Goal: Task Accomplishment & Management: Manage account settings

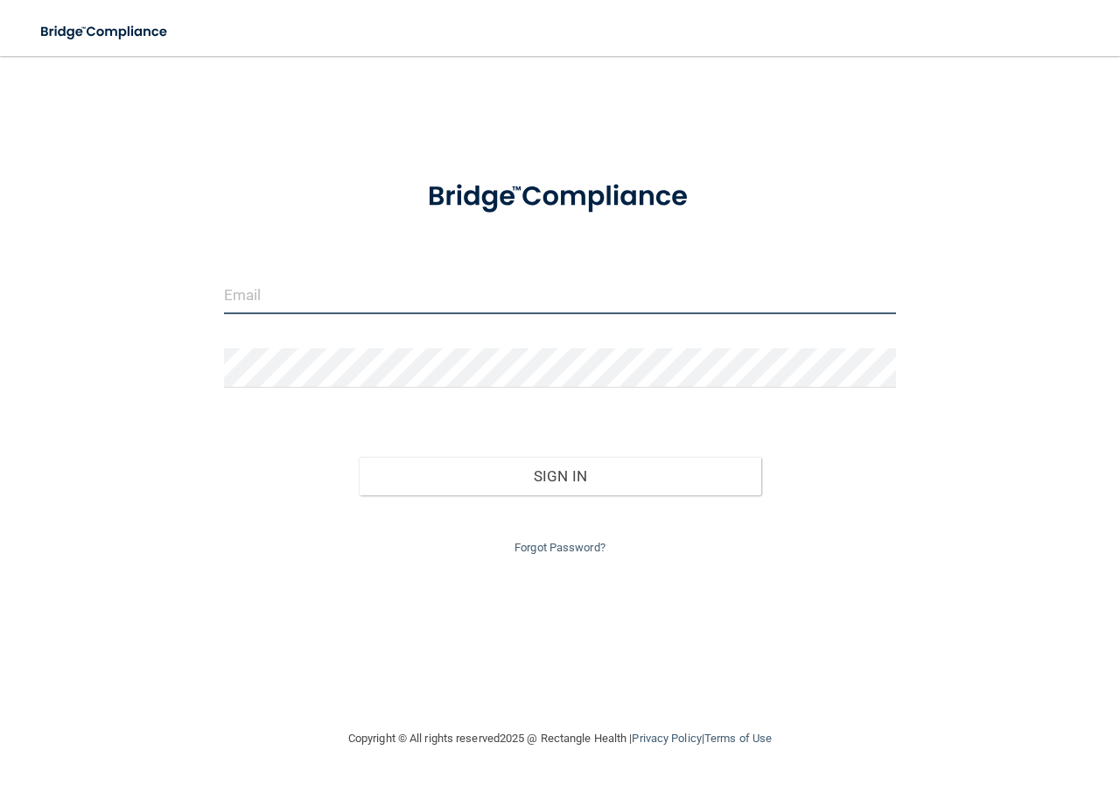
click at [323, 294] on input "email" at bounding box center [560, 294] width 672 height 39
type input "[EMAIL_ADDRESS][DOMAIN_NAME]"
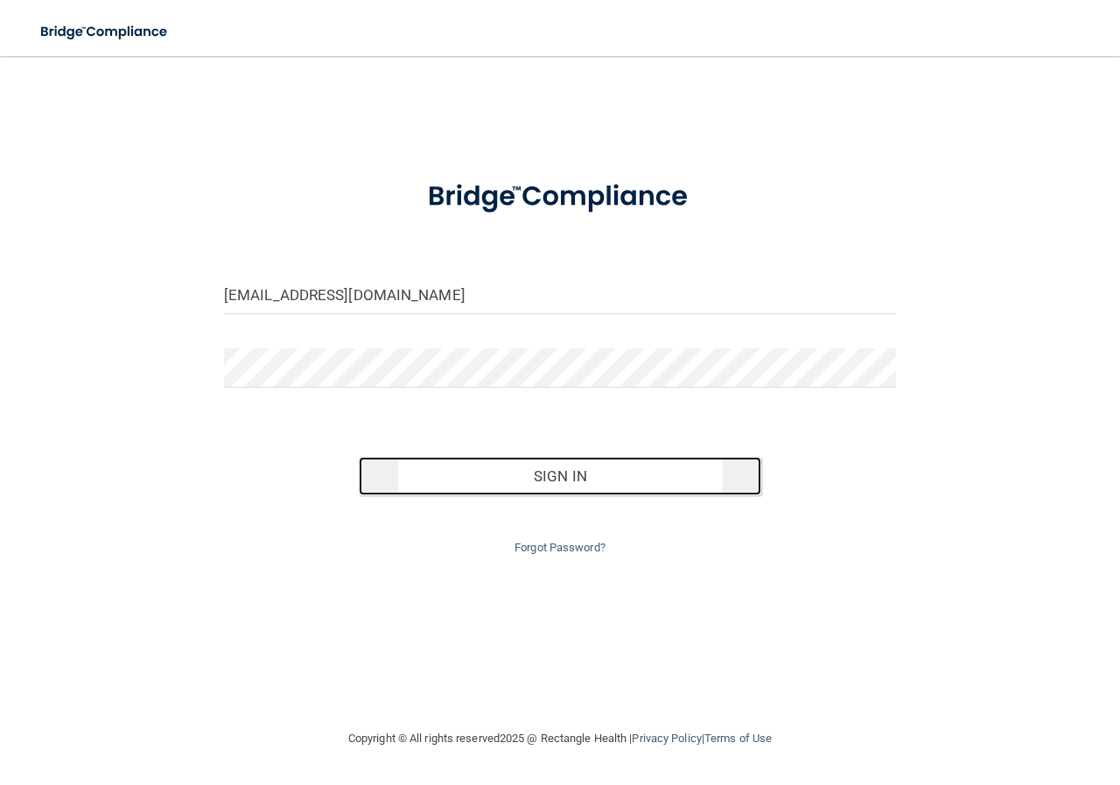
click at [505, 484] on button "Sign In" at bounding box center [560, 476] width 403 height 38
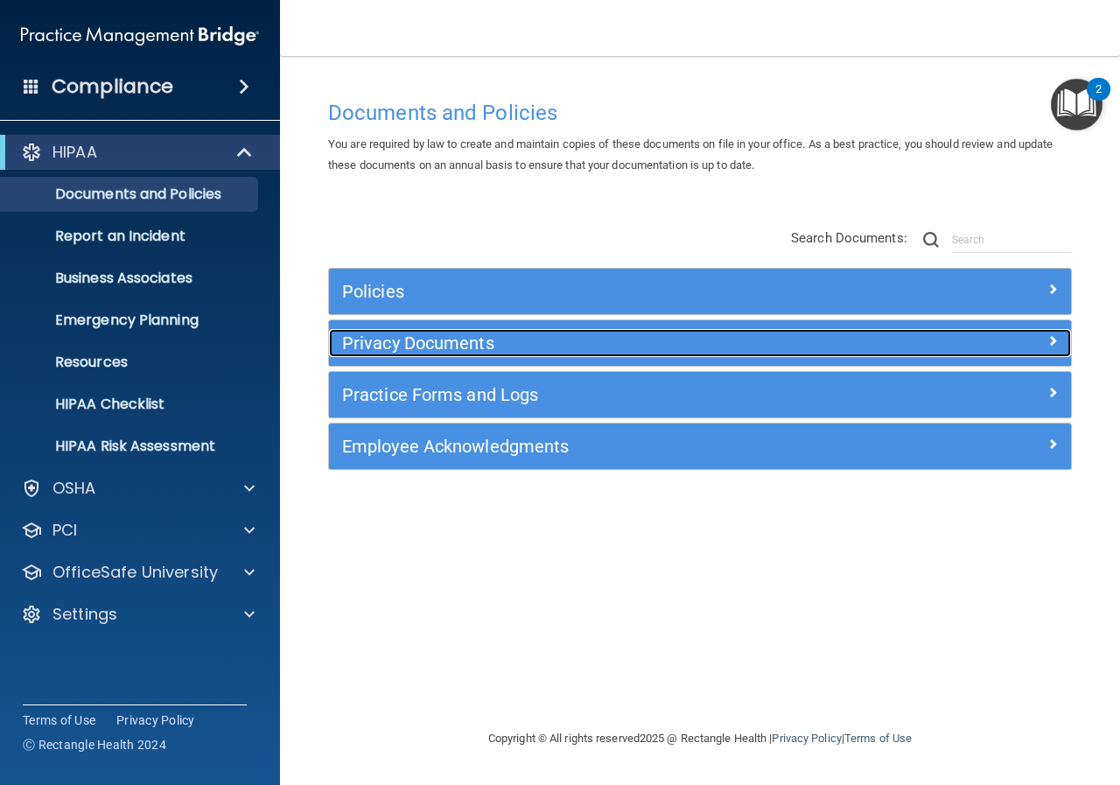
click at [1055, 341] on span at bounding box center [1052, 340] width 10 height 21
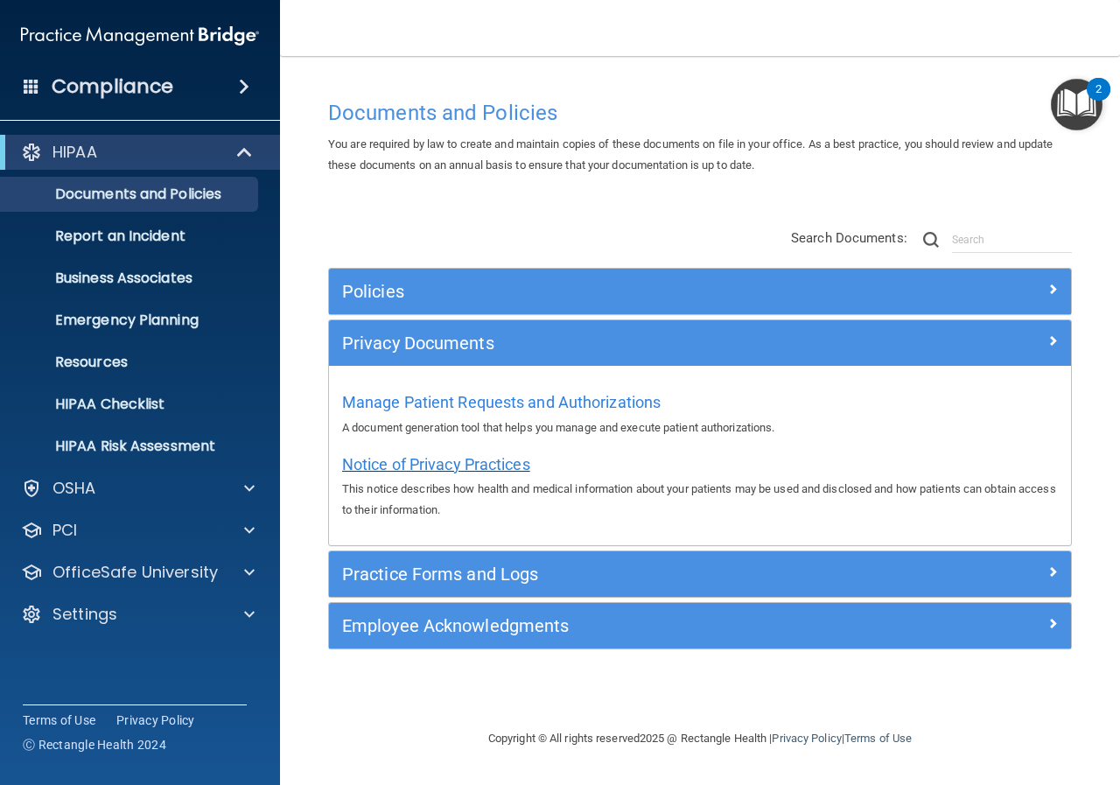
click at [423, 470] on span "Notice of Privacy Practices" at bounding box center [436, 464] width 188 height 18
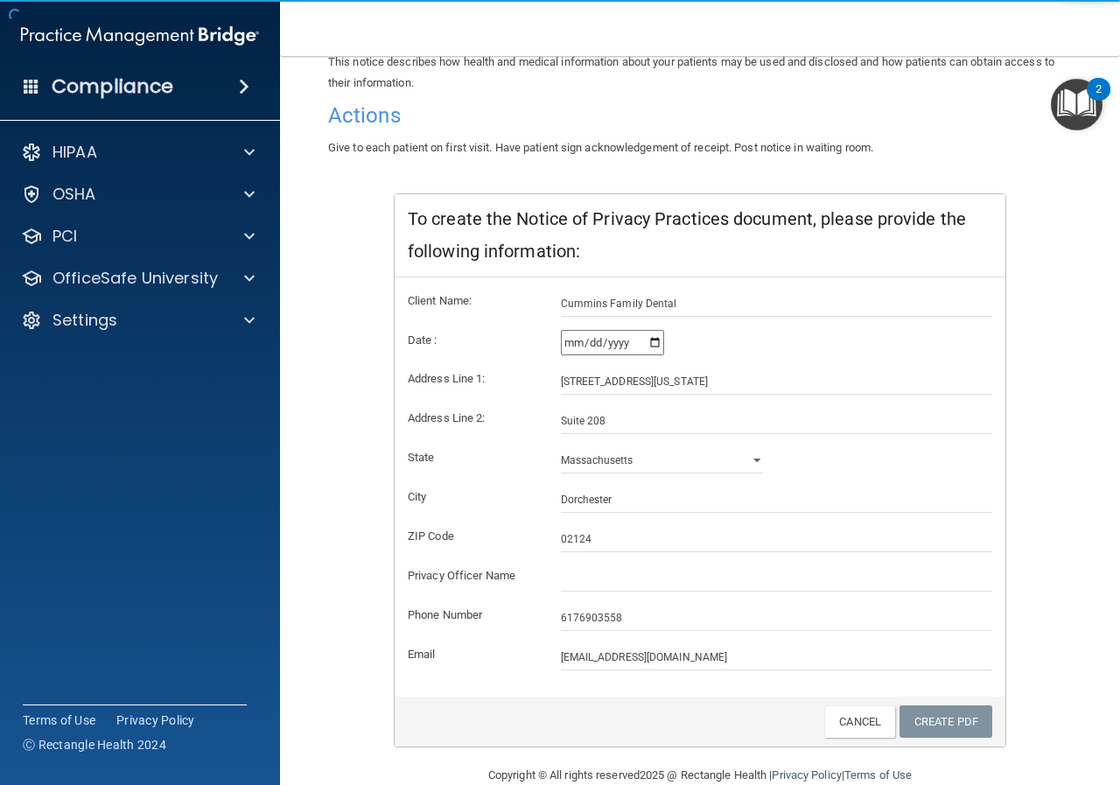
scroll to position [207, 0]
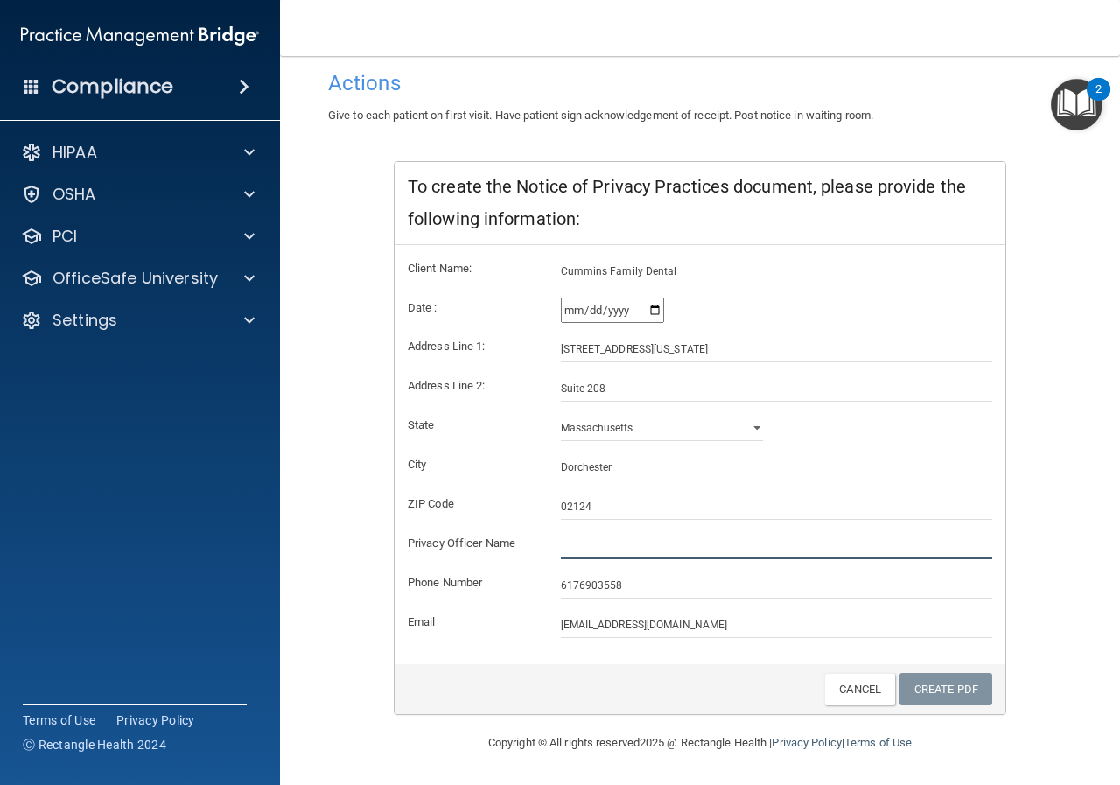
click at [585, 547] on input "text" at bounding box center [777, 546] width 432 height 26
click at [1048, 619] on div "Notice of Privacy Practices This notice describes how health and medical inform…" at bounding box center [700, 345] width 744 height 739
click at [570, 541] on input "text" at bounding box center [777, 546] width 432 height 26
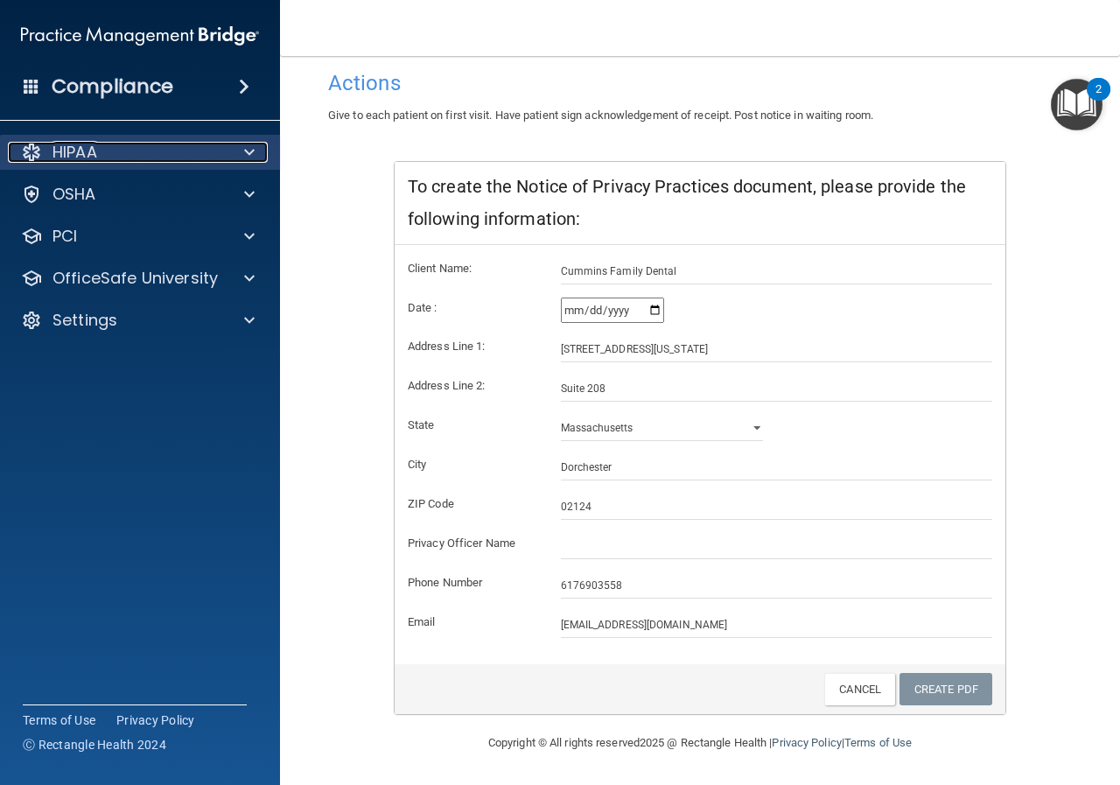
click at [248, 152] on span at bounding box center [249, 152] width 10 height 21
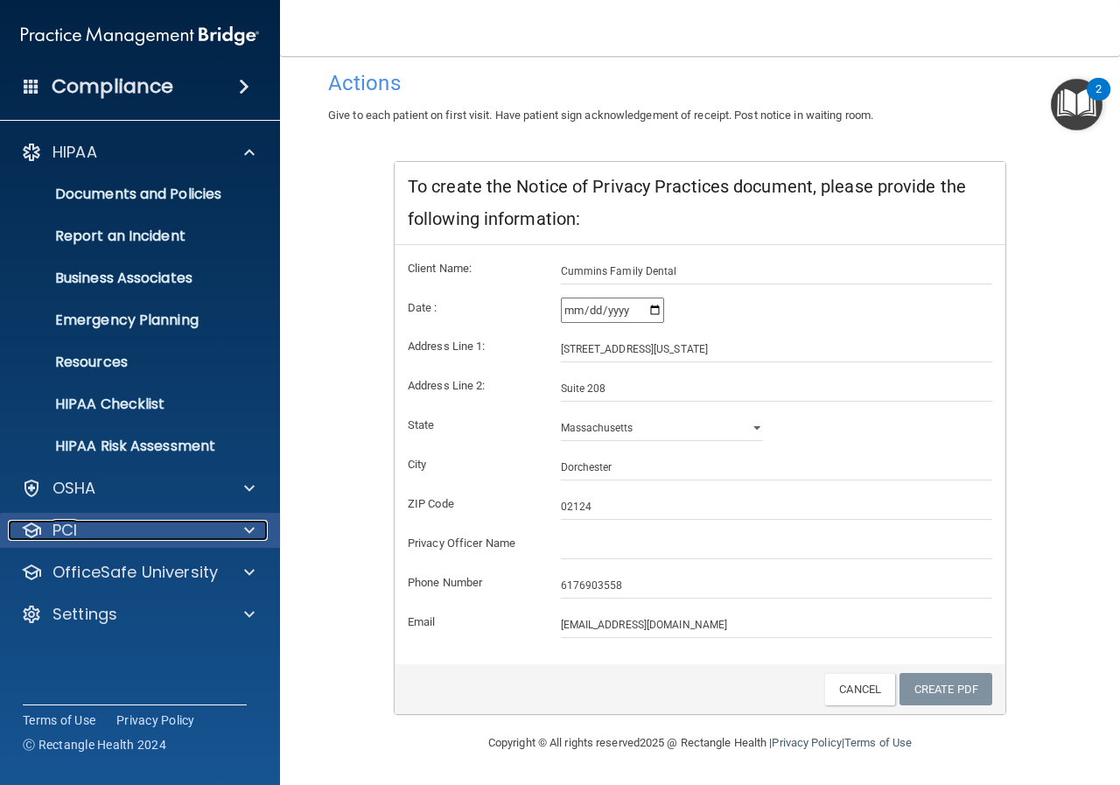
click at [250, 521] on span at bounding box center [249, 530] width 10 height 21
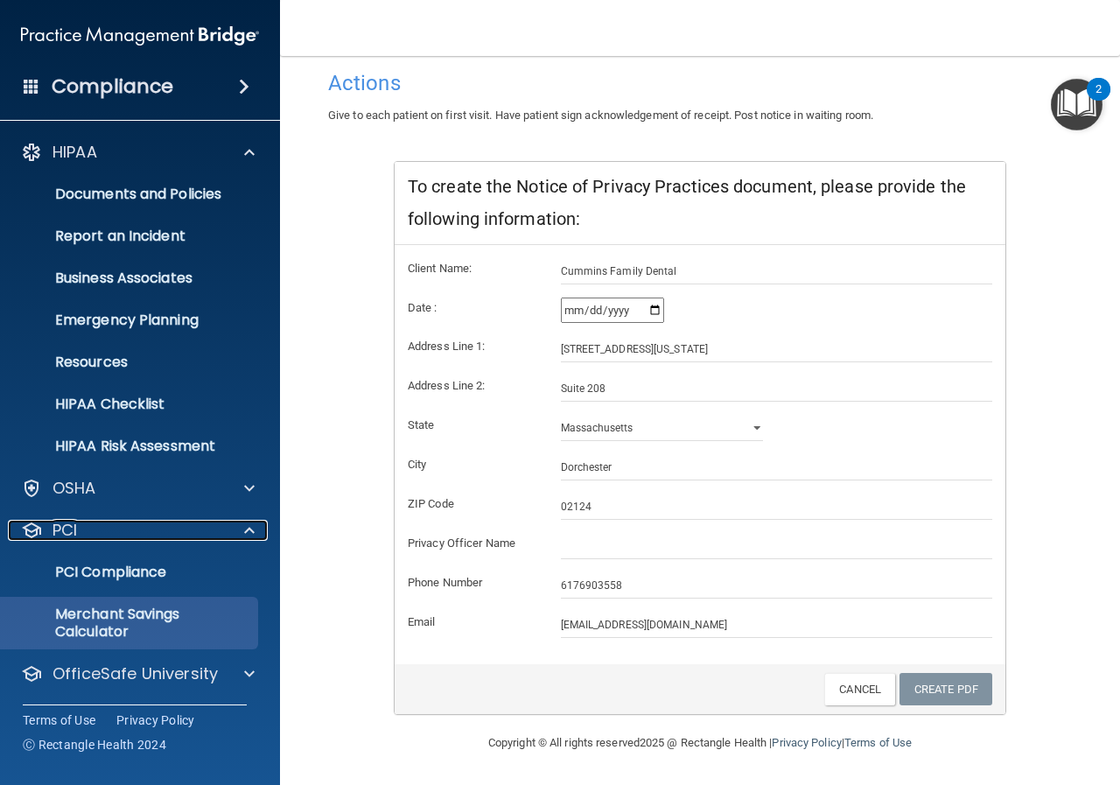
scroll to position [43, 0]
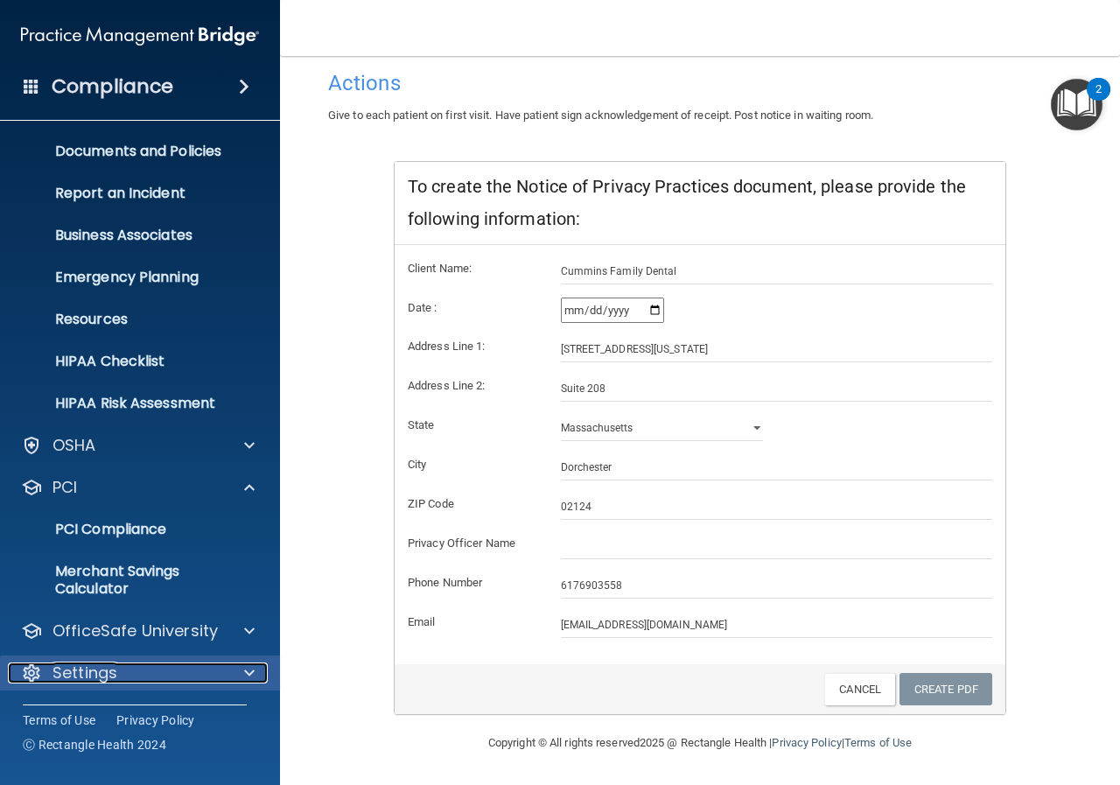
click at [250, 674] on span at bounding box center [249, 672] width 10 height 21
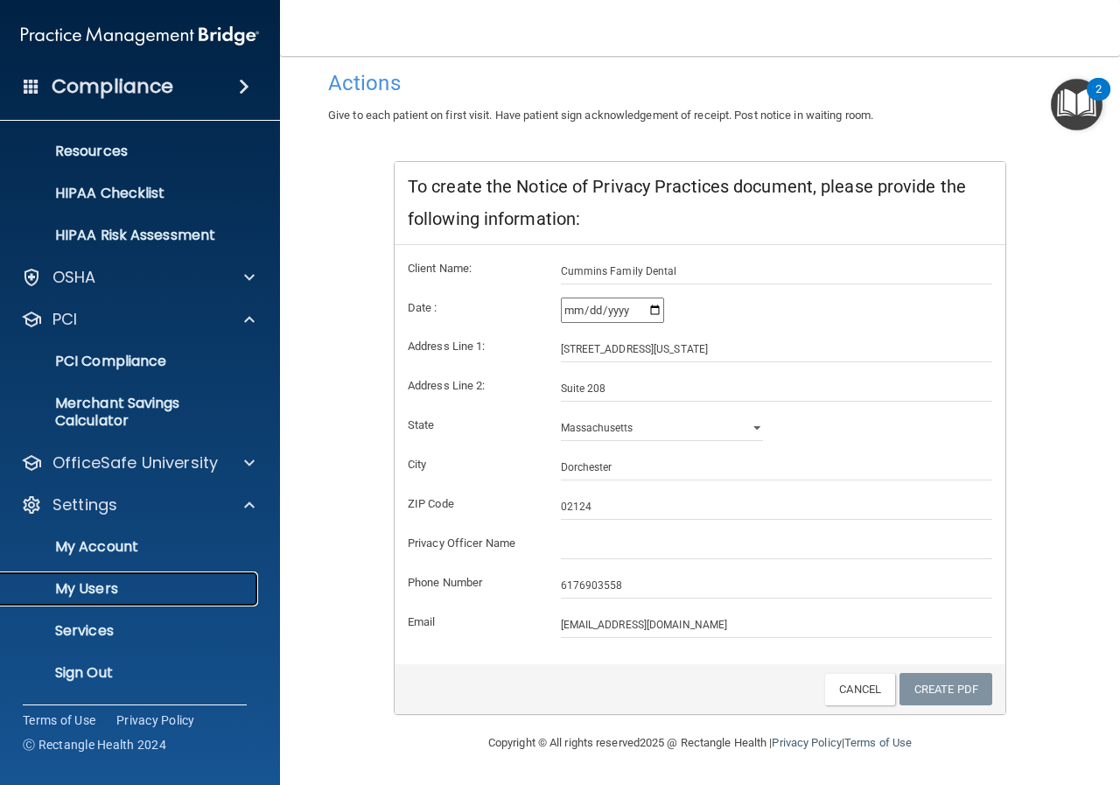
click at [91, 587] on p "My Users" at bounding box center [130, 588] width 239 height 17
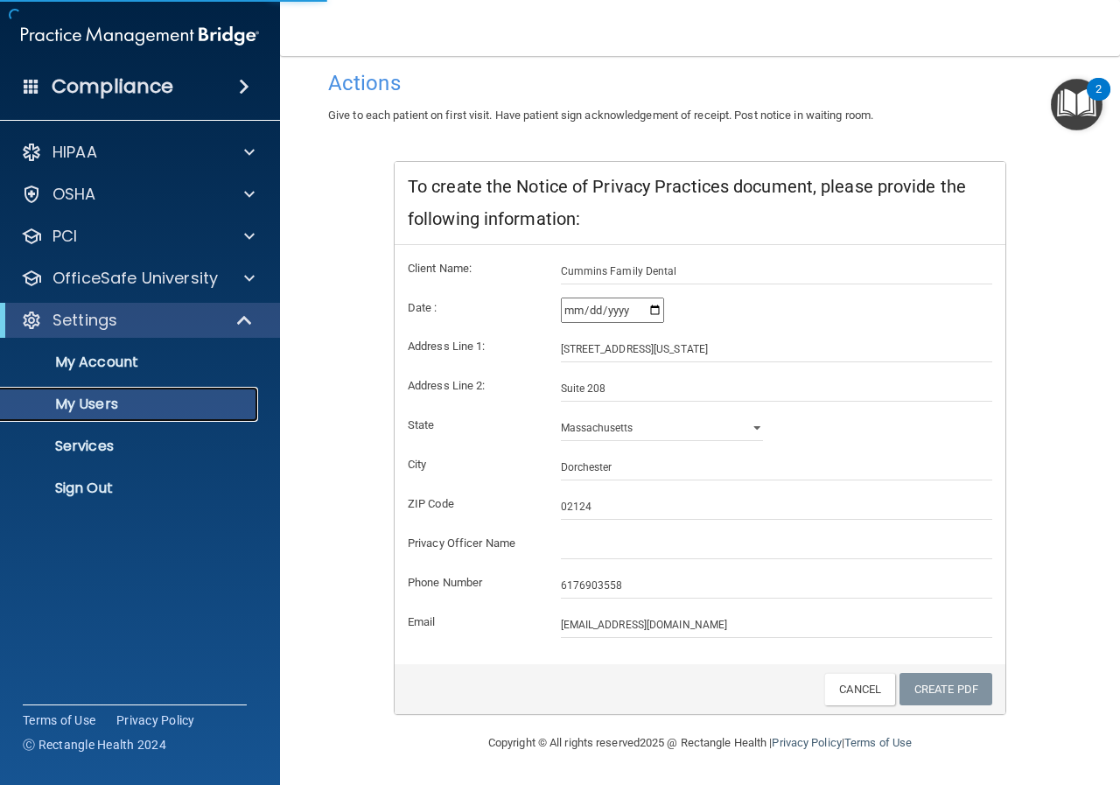
select select "20"
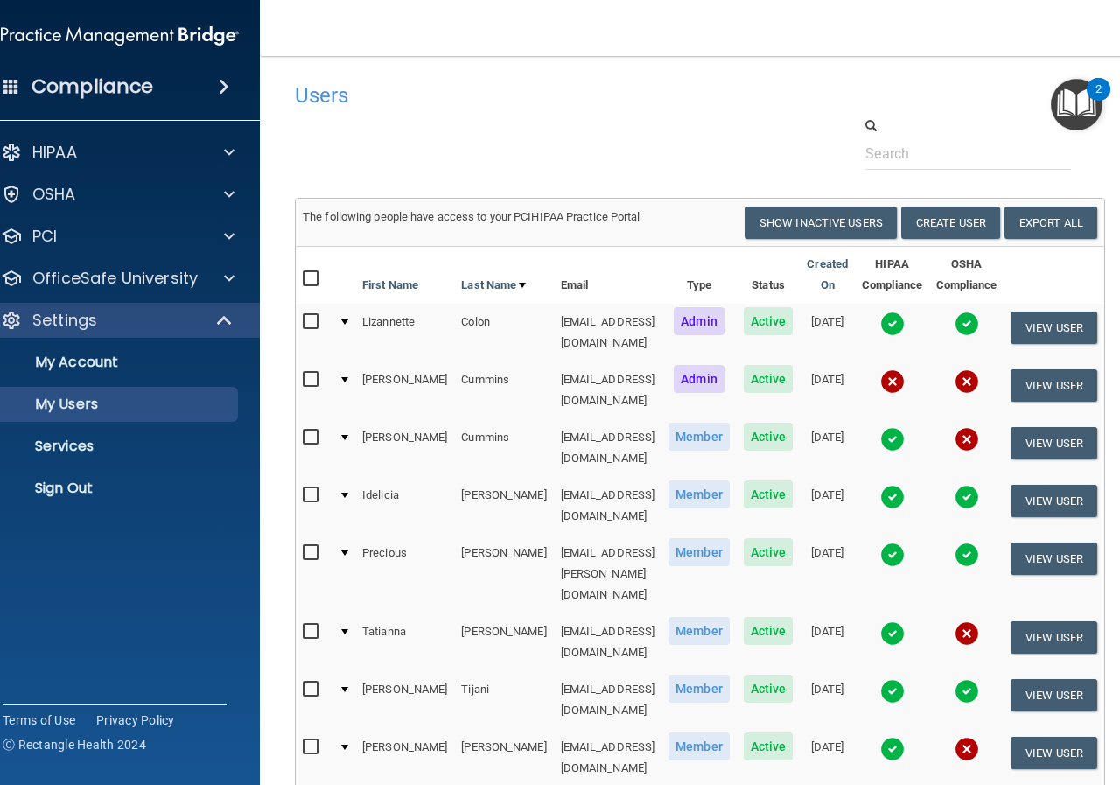
scroll to position [170, 0]
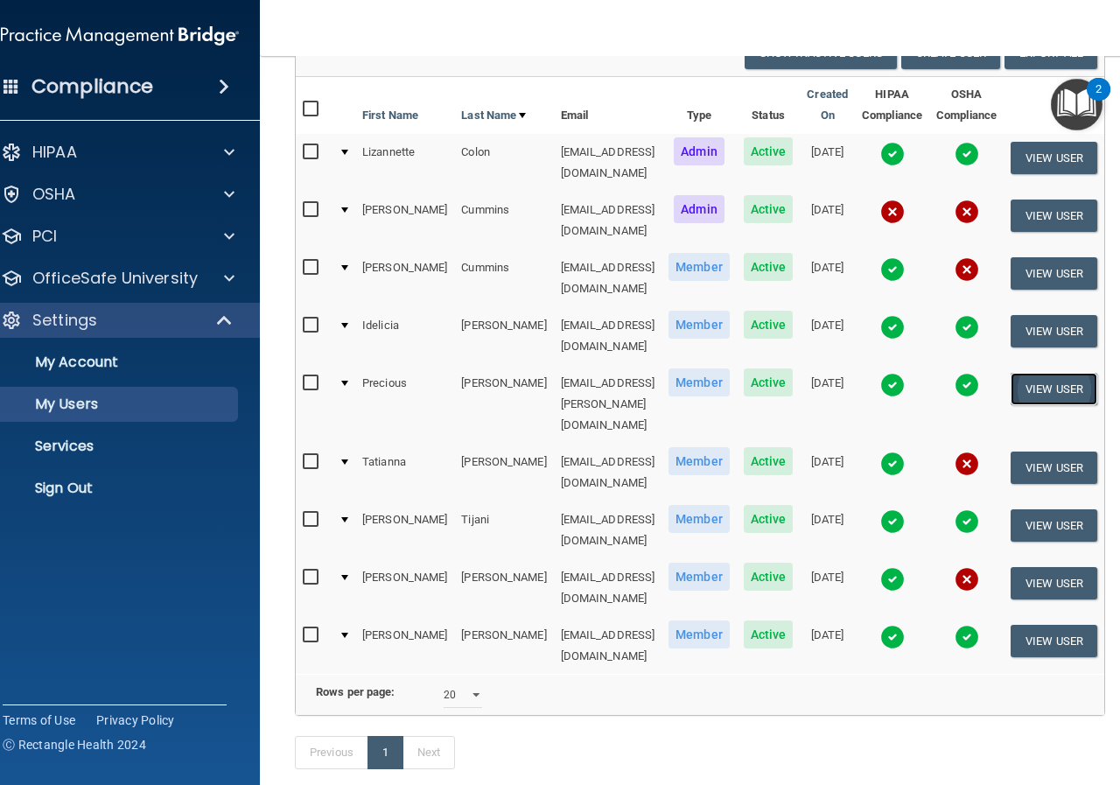
click at [1064, 373] on button "View User" at bounding box center [1053, 389] width 87 height 32
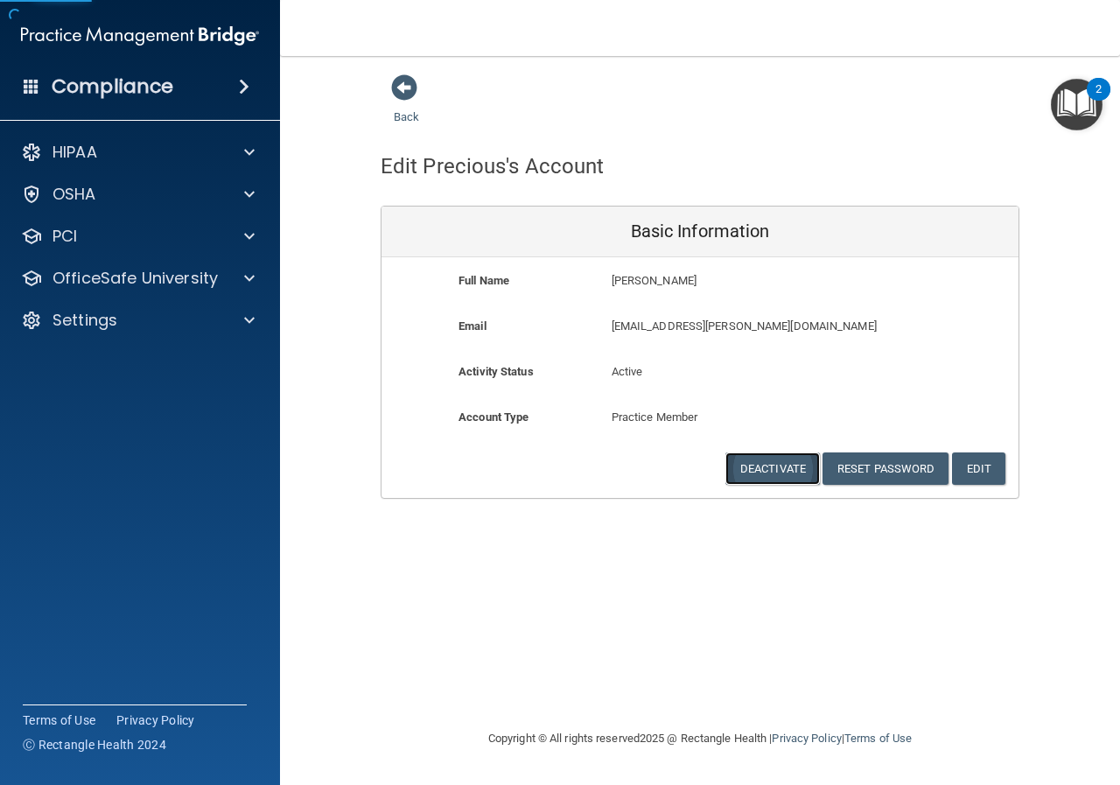
click at [766, 467] on button "Deactivate" at bounding box center [772, 468] width 94 height 32
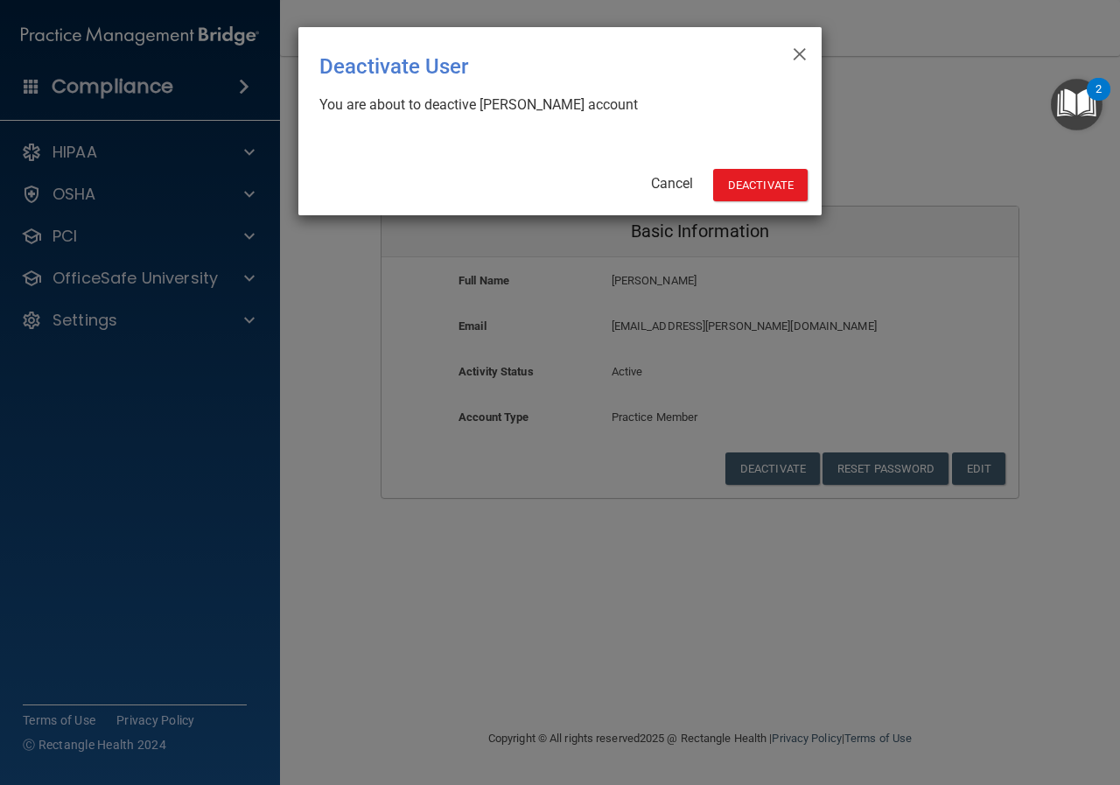
click at [755, 161] on div "× Close Deactivate User You are about to deactive [PERSON_NAME] account Cancel …" at bounding box center [559, 121] width 523 height 188
click at [742, 175] on button "Deactivate" at bounding box center [760, 185] width 94 height 32
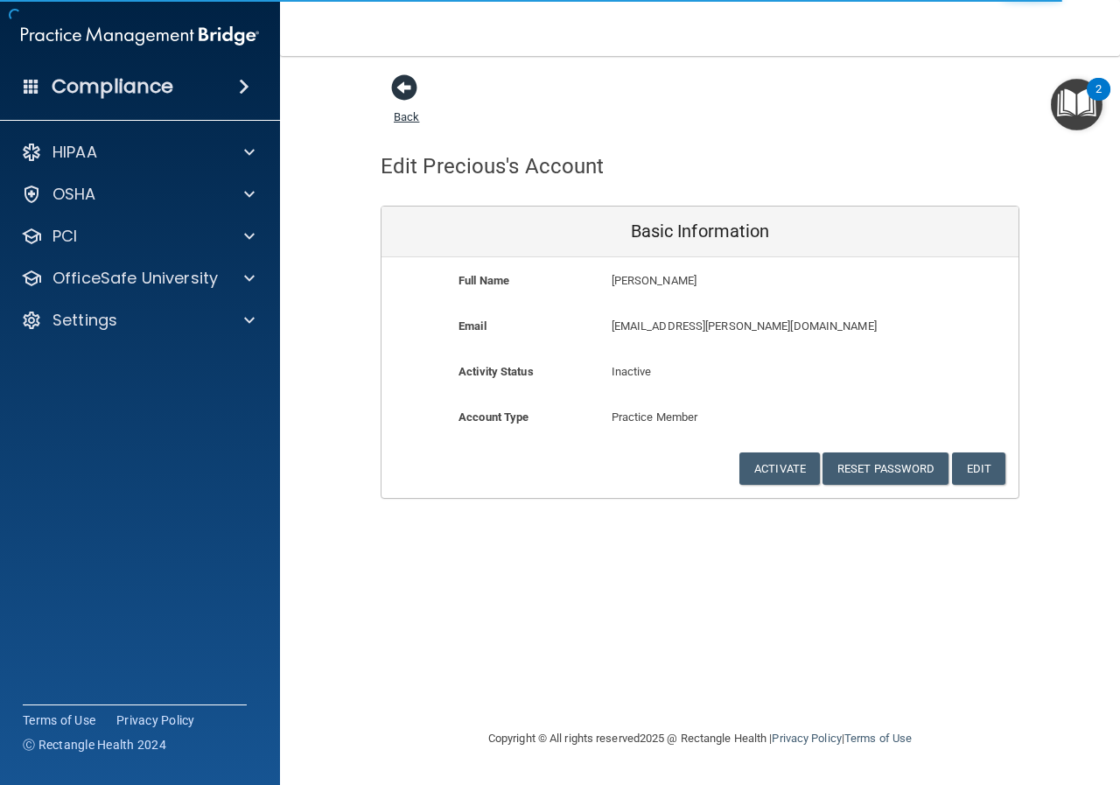
click at [403, 83] on span at bounding box center [404, 87] width 26 height 26
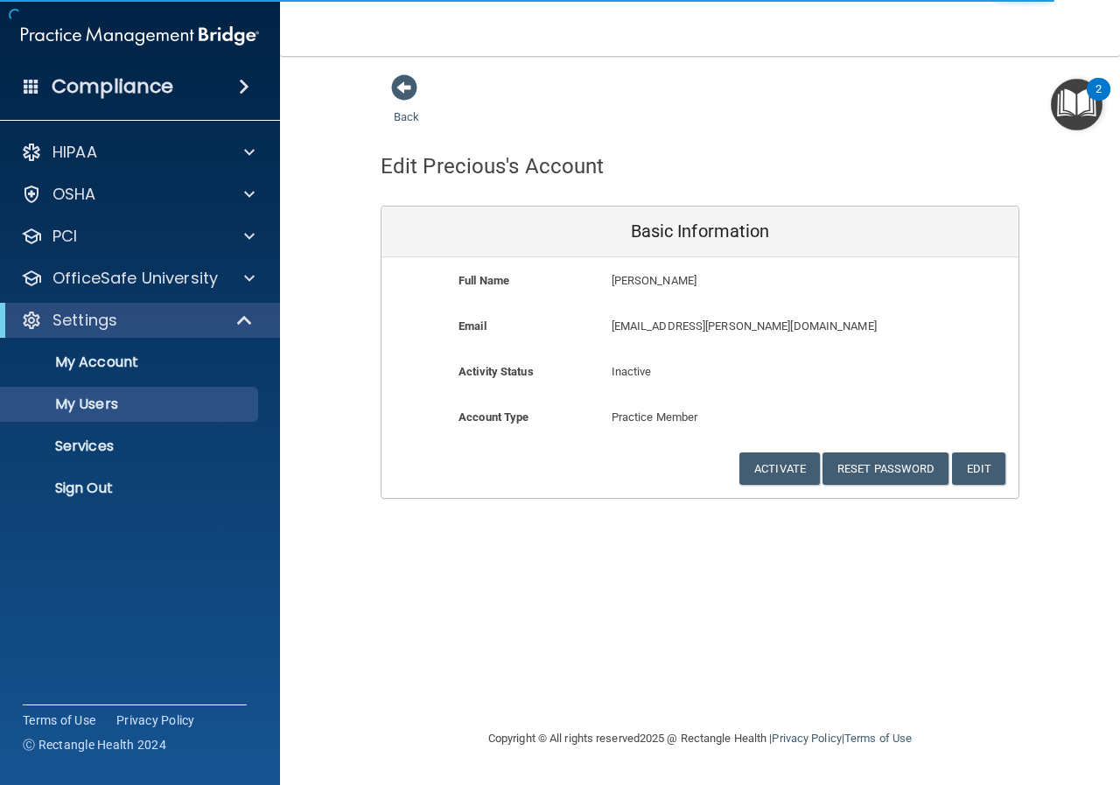
select select "20"
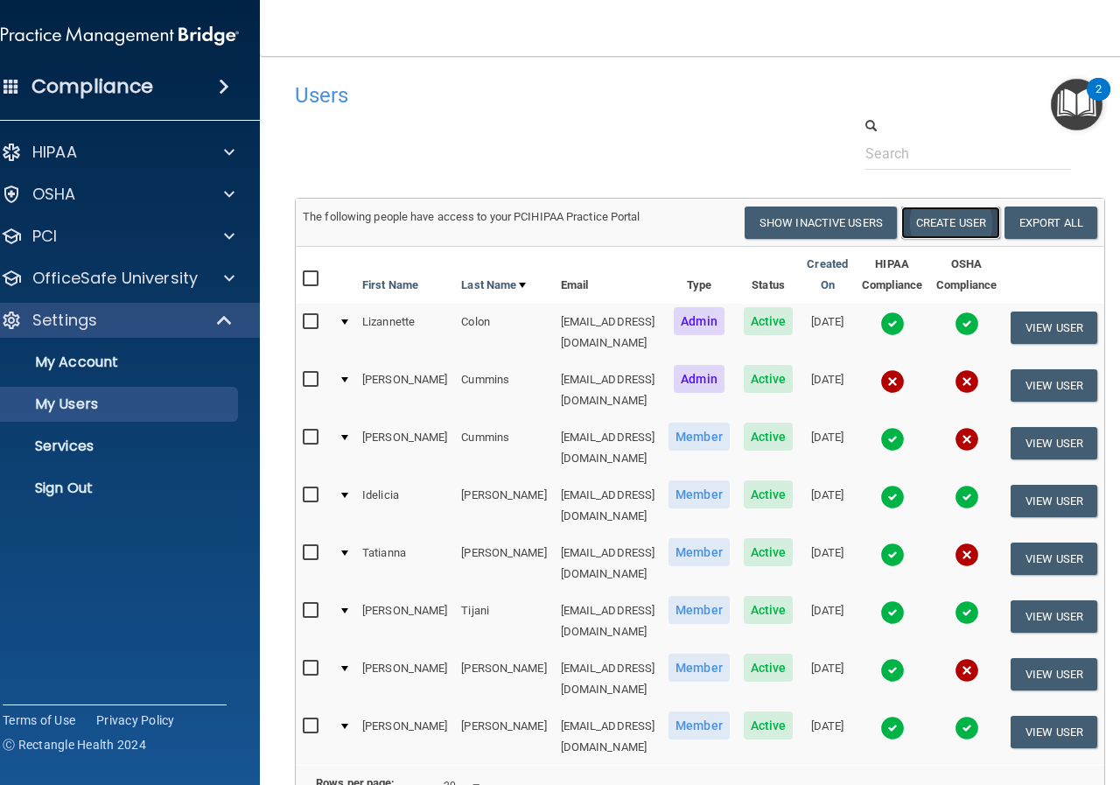
click at [949, 218] on button "Create User" at bounding box center [950, 222] width 99 height 32
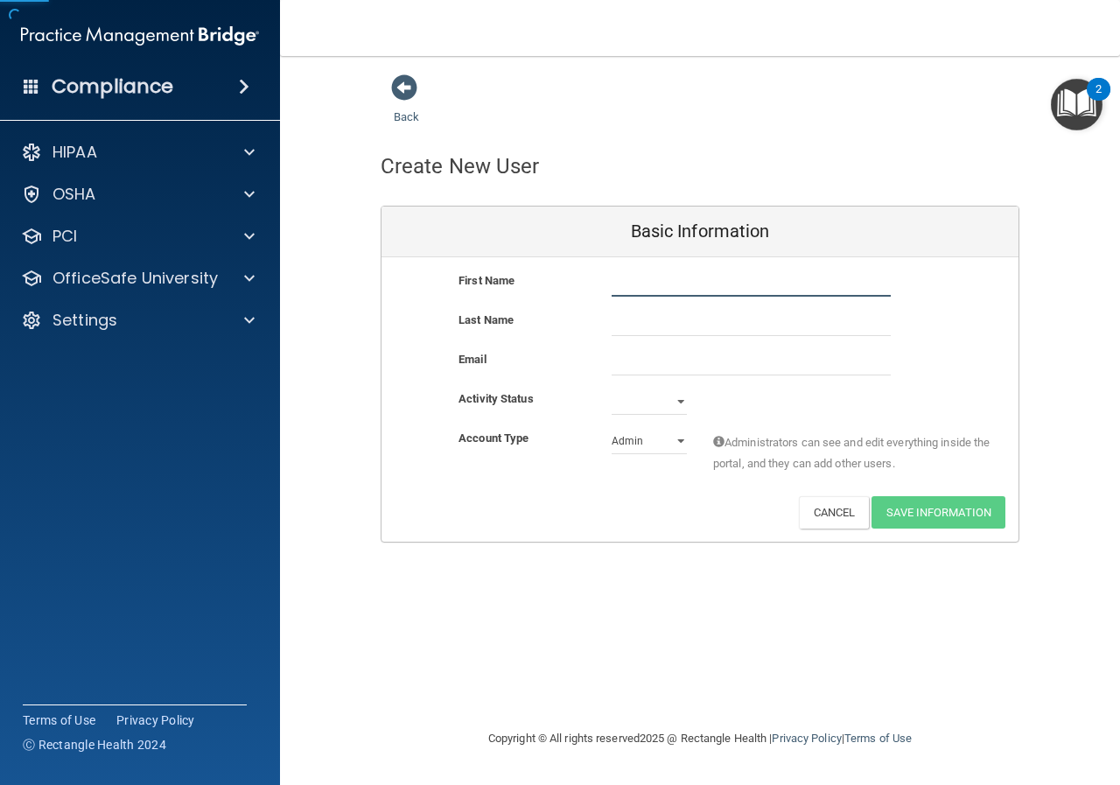
click at [640, 286] on input "text" at bounding box center [751, 283] width 279 height 26
type input "[PERSON_NAME]"
click at [624, 318] on input "text" at bounding box center [751, 323] width 279 height 26
type input "Zollarcoffer"
click at [668, 359] on input "email" at bounding box center [751, 362] width 279 height 26
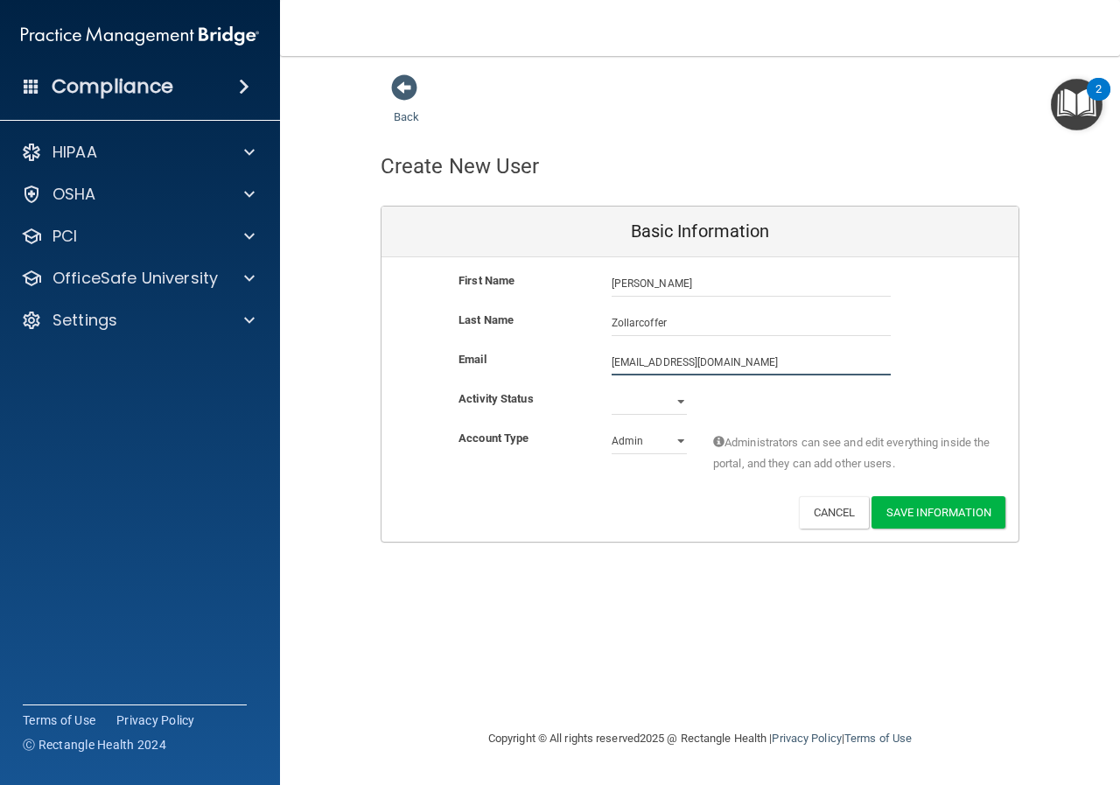
type input "[EMAIL_ADDRESS][DOMAIN_NAME]"
click at [677, 402] on select "Active Inactive" at bounding box center [649, 401] width 75 height 26
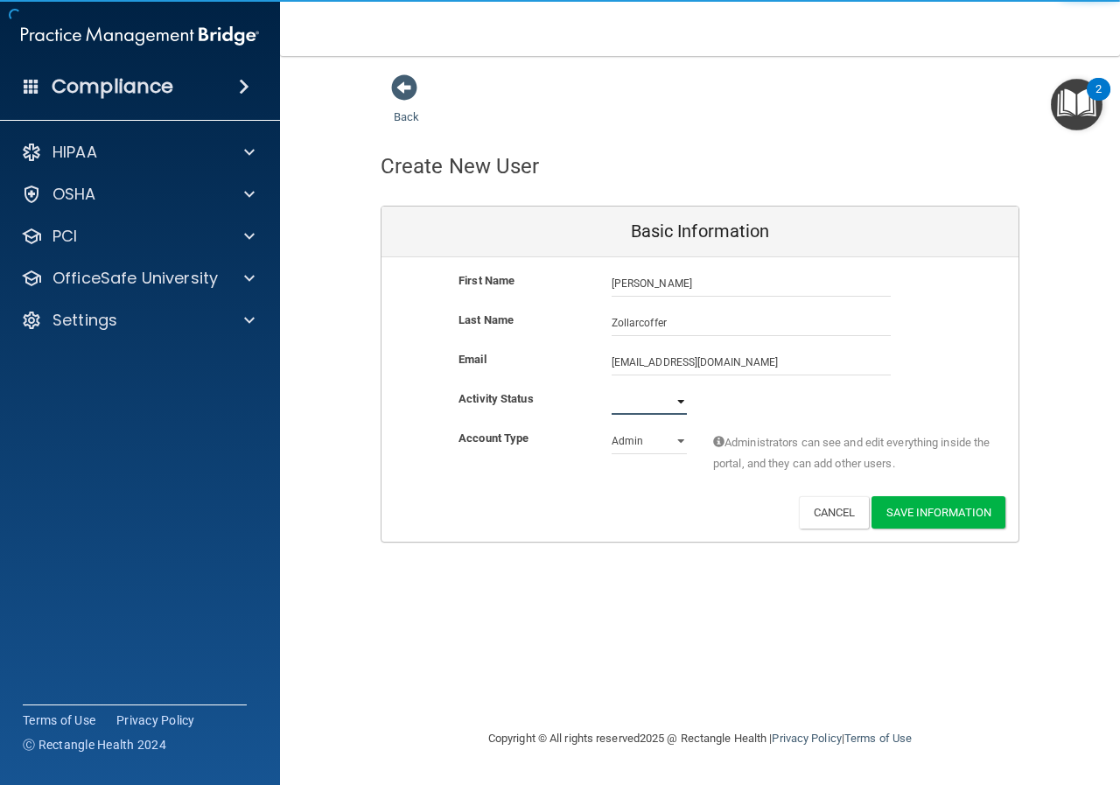
select select "active"
click at [612, 388] on select "Active Inactive" at bounding box center [649, 401] width 75 height 26
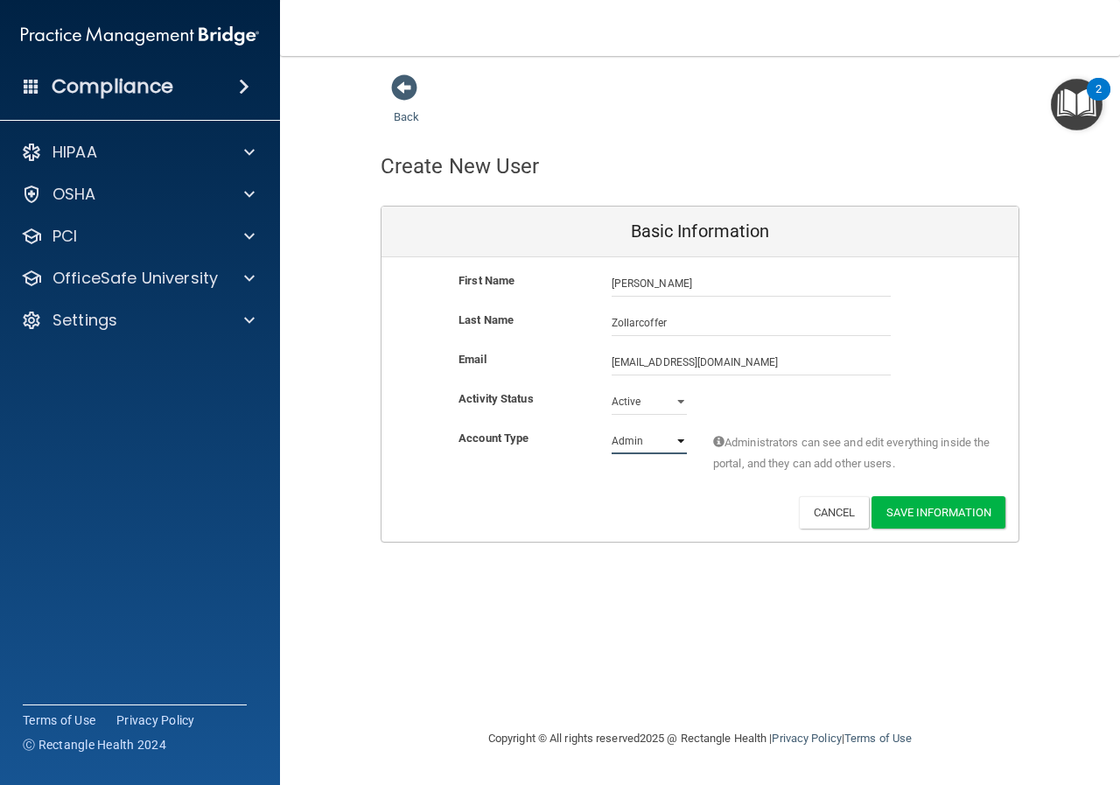
click at [640, 436] on select "Admin Member" at bounding box center [649, 441] width 75 height 26
drag, startPoint x: 746, startPoint y: 420, endPoint x: 678, endPoint y: 424, distance: 68.4
click at [746, 420] on div "Activity Status Active Active Inactive" at bounding box center [699, 407] width 637 height 39
click at [631, 441] on select "Admin Member" at bounding box center [649, 441] width 75 height 26
select select "practice_member"
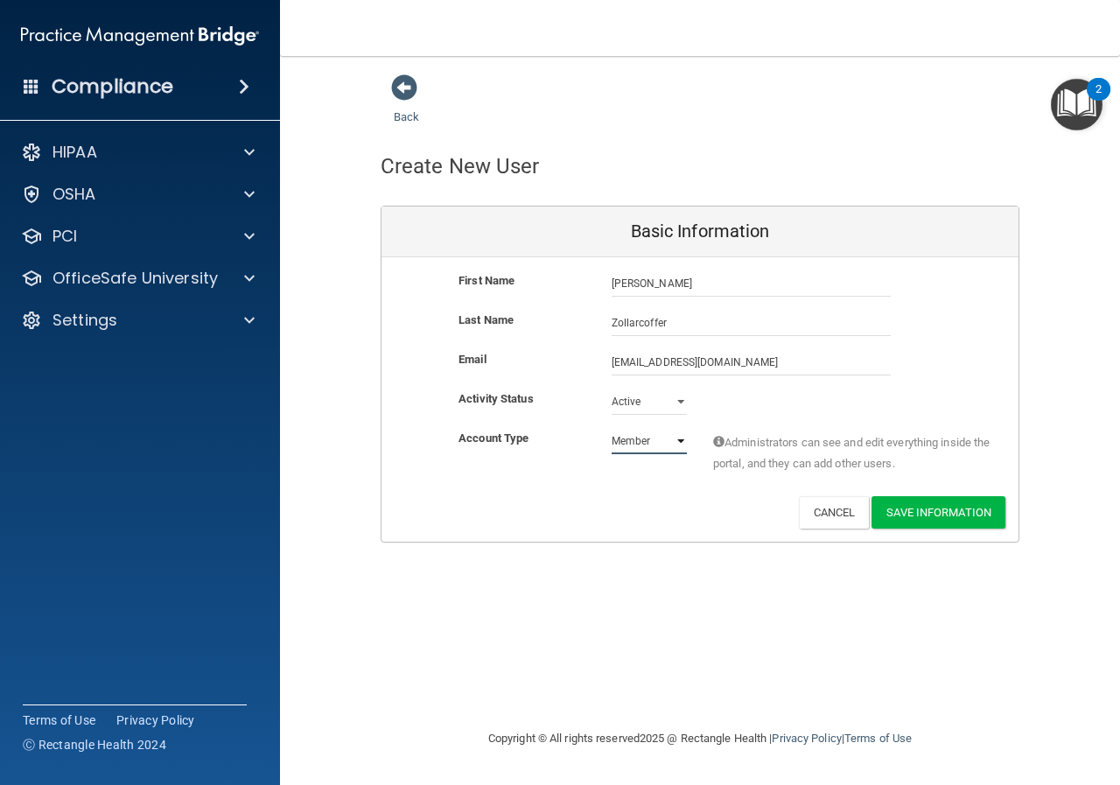
click at [612, 428] on select "Admin Member" at bounding box center [649, 441] width 75 height 26
click at [954, 510] on button "Save Information" at bounding box center [938, 512] width 134 height 32
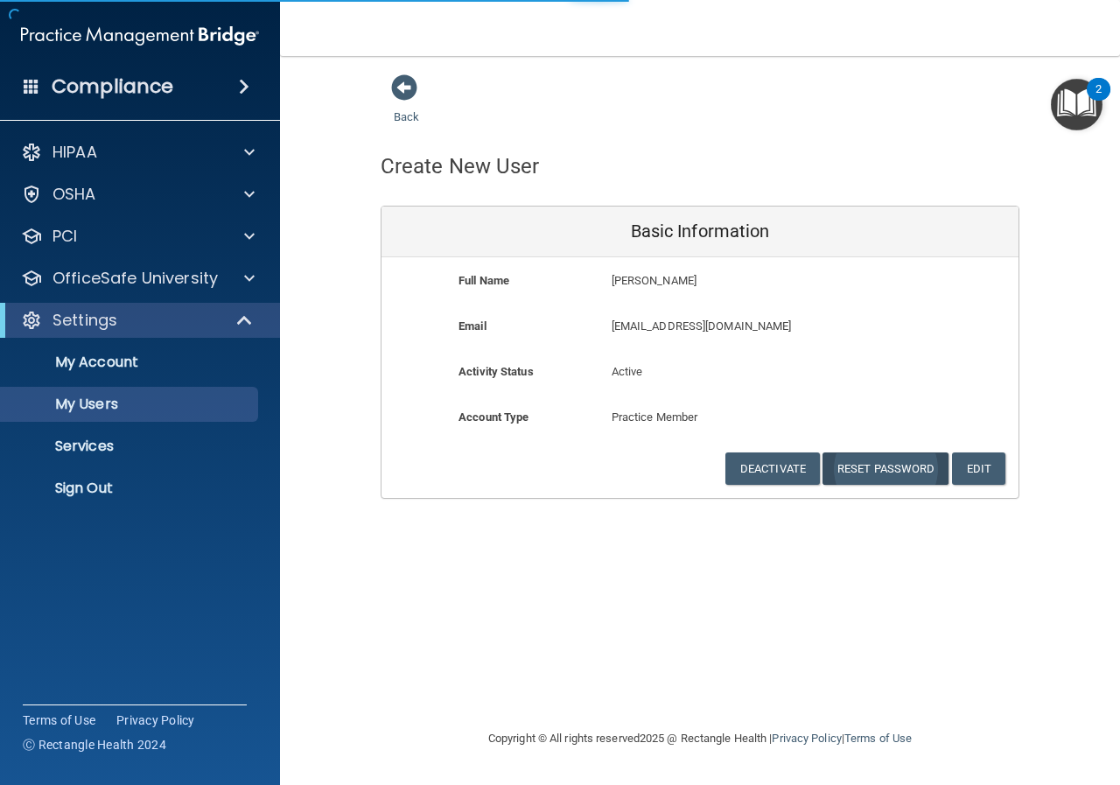
select select "20"
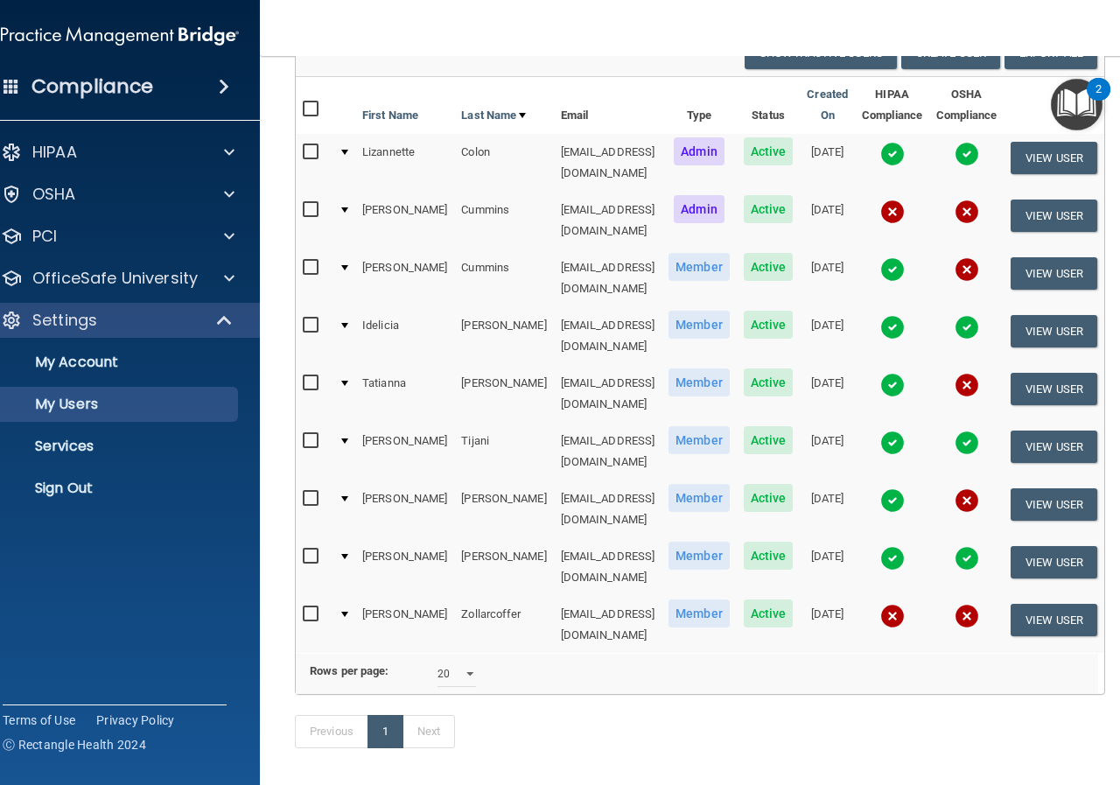
scroll to position [0, 6]
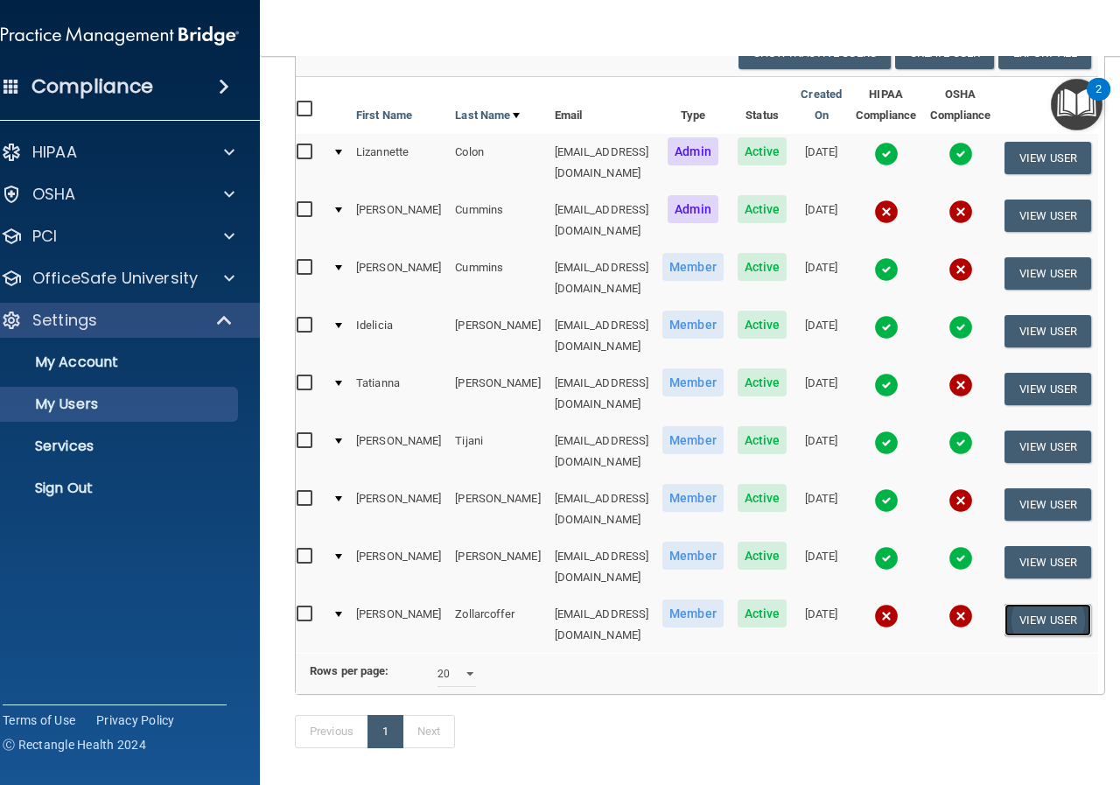
click at [1076, 604] on button "View User" at bounding box center [1047, 620] width 87 height 32
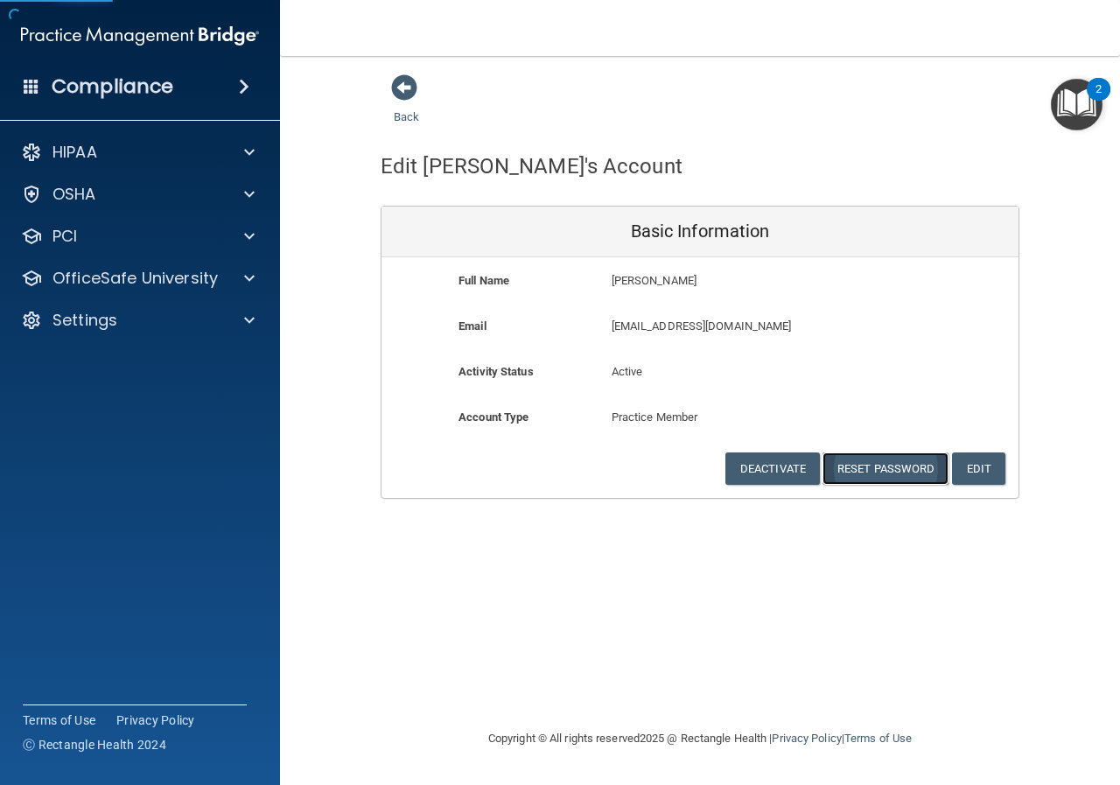
click at [843, 466] on button "Reset Password" at bounding box center [885, 468] width 126 height 32
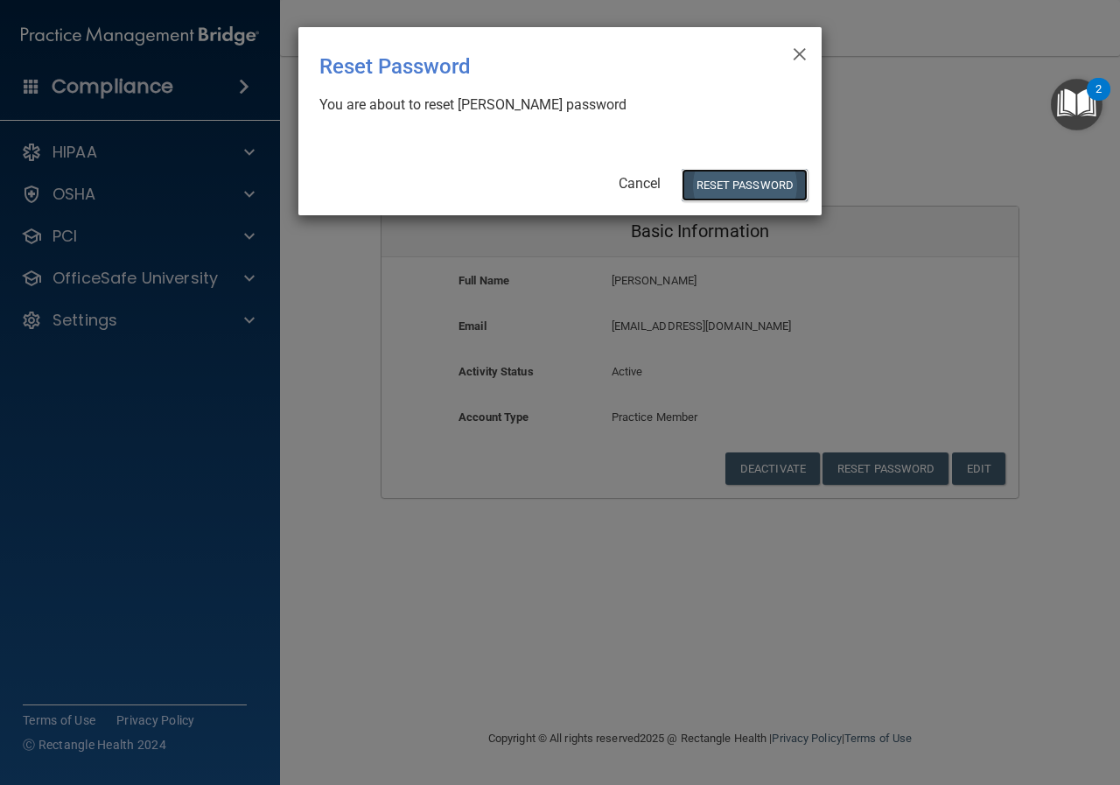
click at [716, 186] on button "Reset Password" at bounding box center [744, 185] width 126 height 32
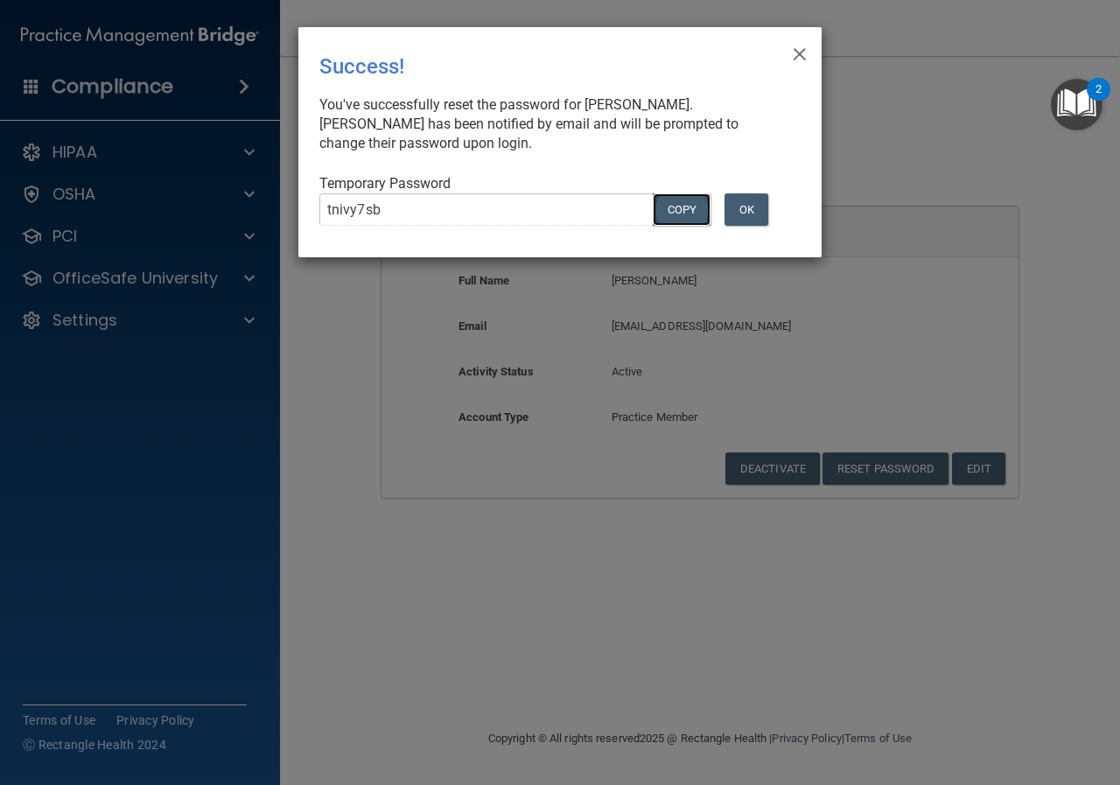
click at [676, 205] on button "COPY" at bounding box center [682, 209] width 58 height 32
click at [756, 206] on button "OK" at bounding box center [746, 209] width 44 height 32
